Goal: Find specific page/section: Find specific page/section

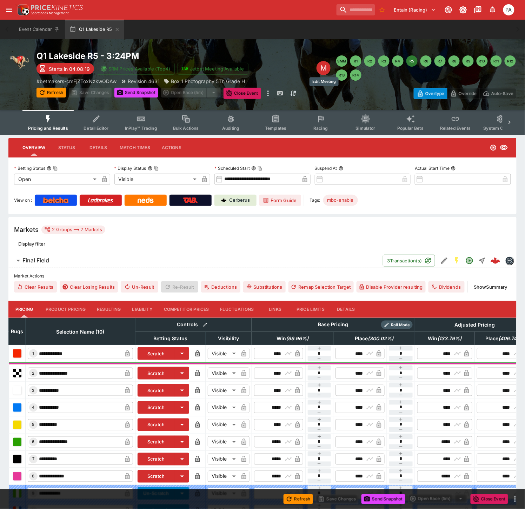
click at [323, 64] on div "M" at bounding box center [323, 68] width 14 height 14
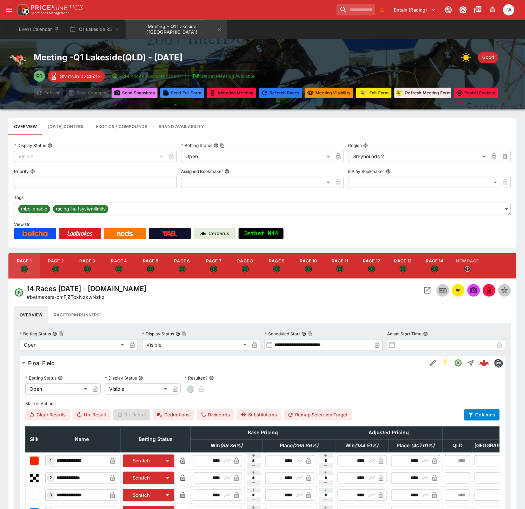
click at [126, 92] on button "Send Snapshot s" at bounding box center [135, 93] width 46 height 11
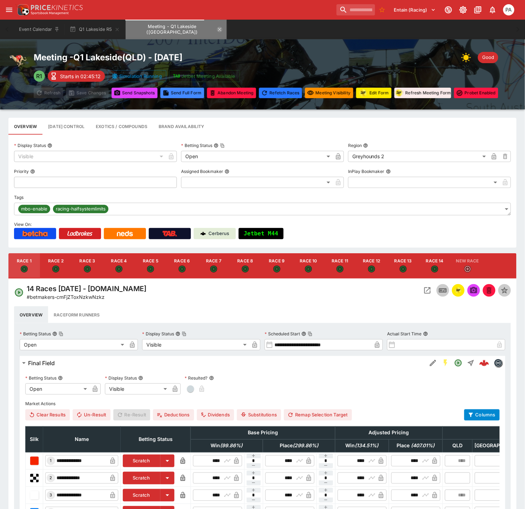
click at [217, 30] on icon "Meeting - Q1 Lakeside (AUS)" at bounding box center [220, 30] width 6 height 6
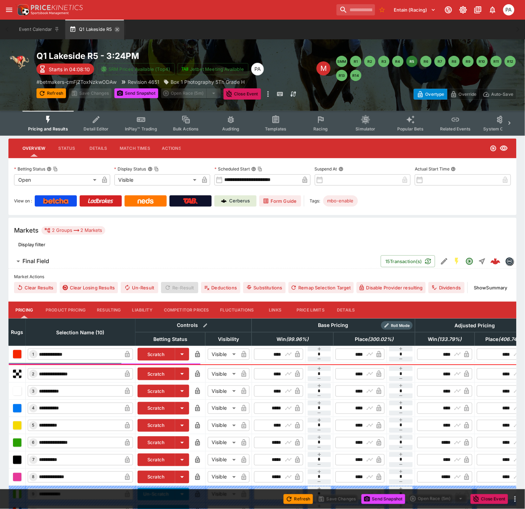
click at [117, 30] on icon "button" at bounding box center [116, 29] width 3 height 3
